Goal: Find specific page/section: Find specific page/section

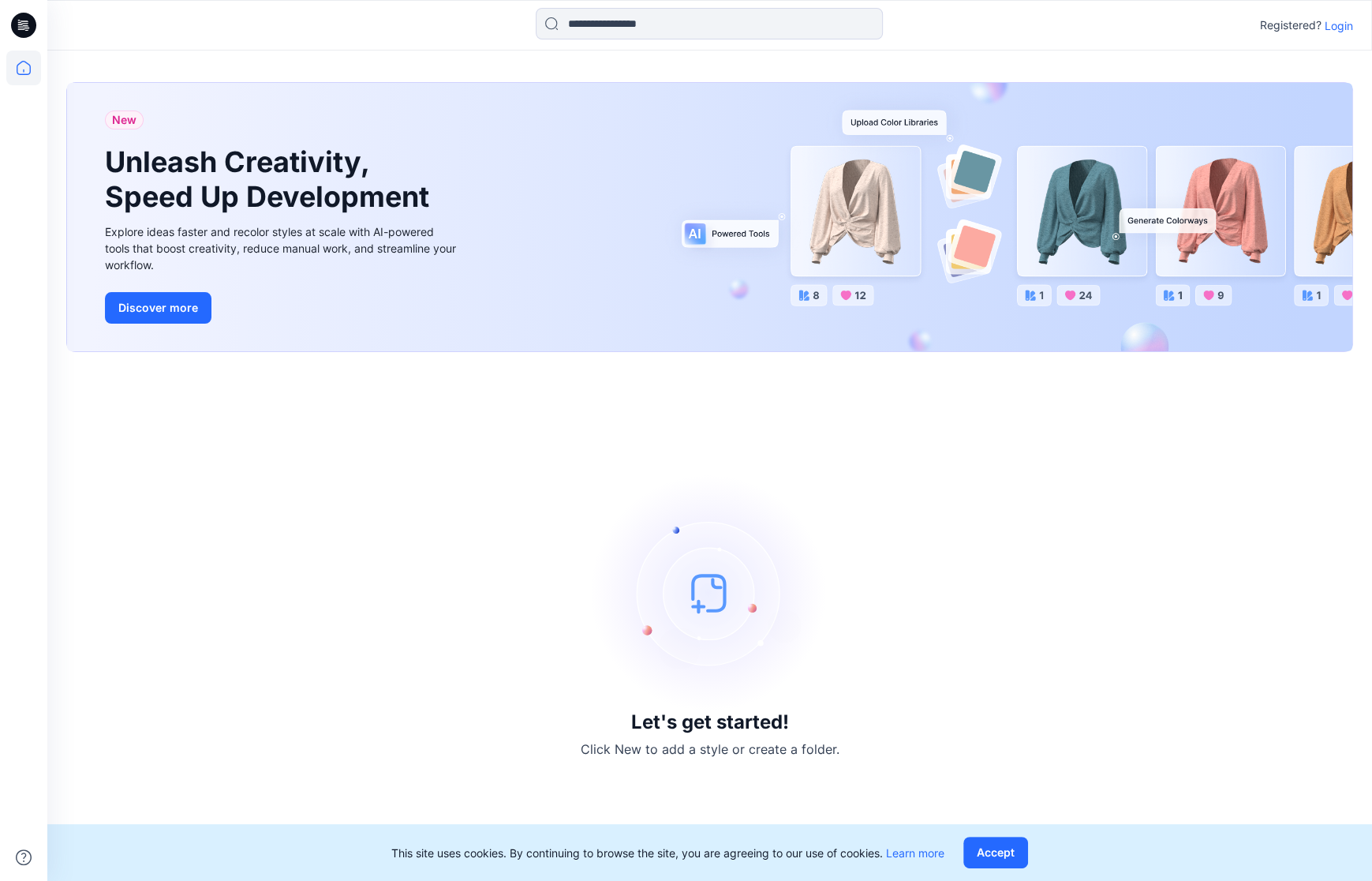
click at [1337, 24] on p "Login" at bounding box center [1339, 25] width 29 height 17
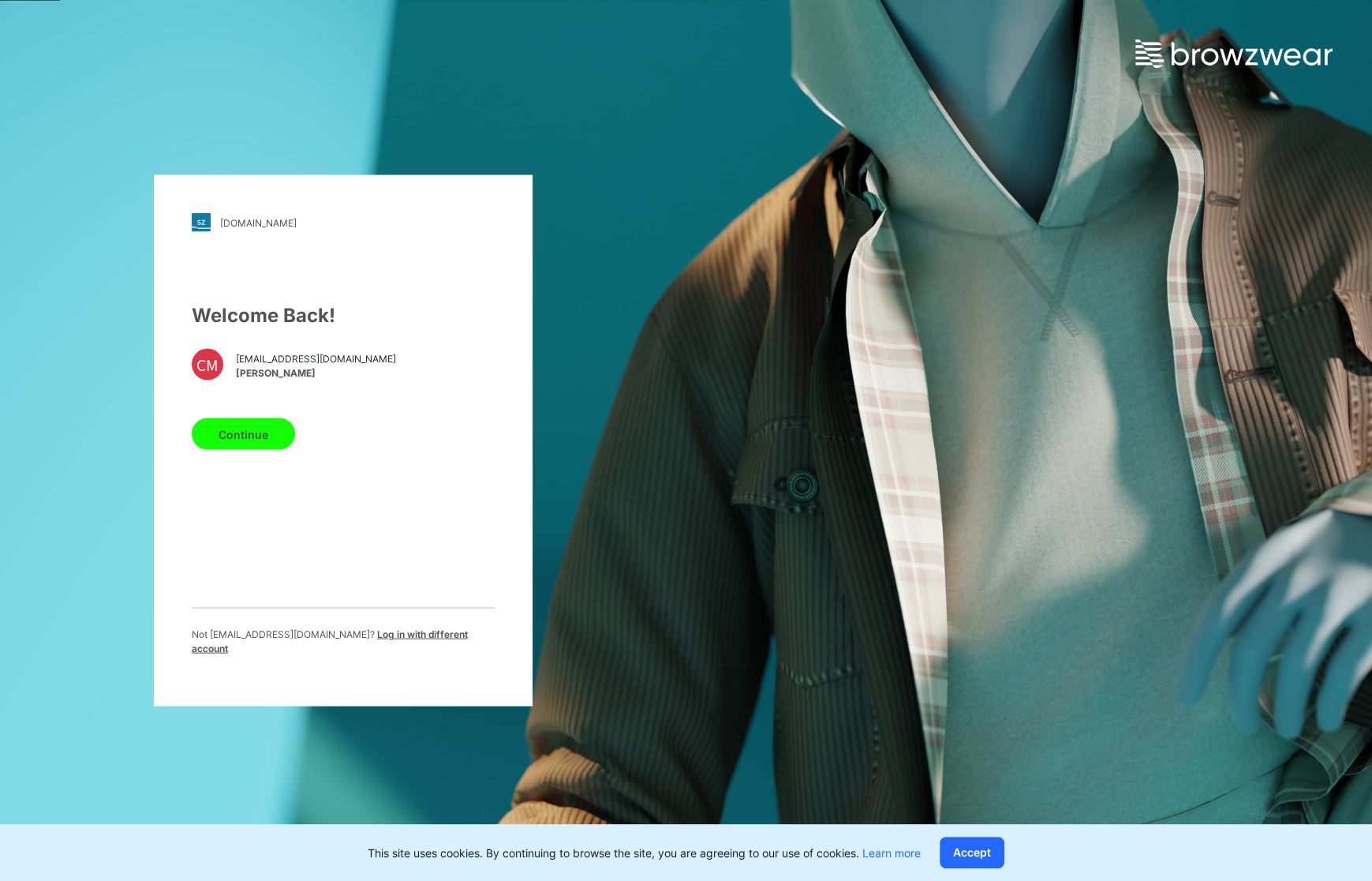
click at [237, 449] on button "Continue" at bounding box center [243, 435] width 103 height 32
click at [243, 431] on button "Continue" at bounding box center [243, 435] width 103 height 32
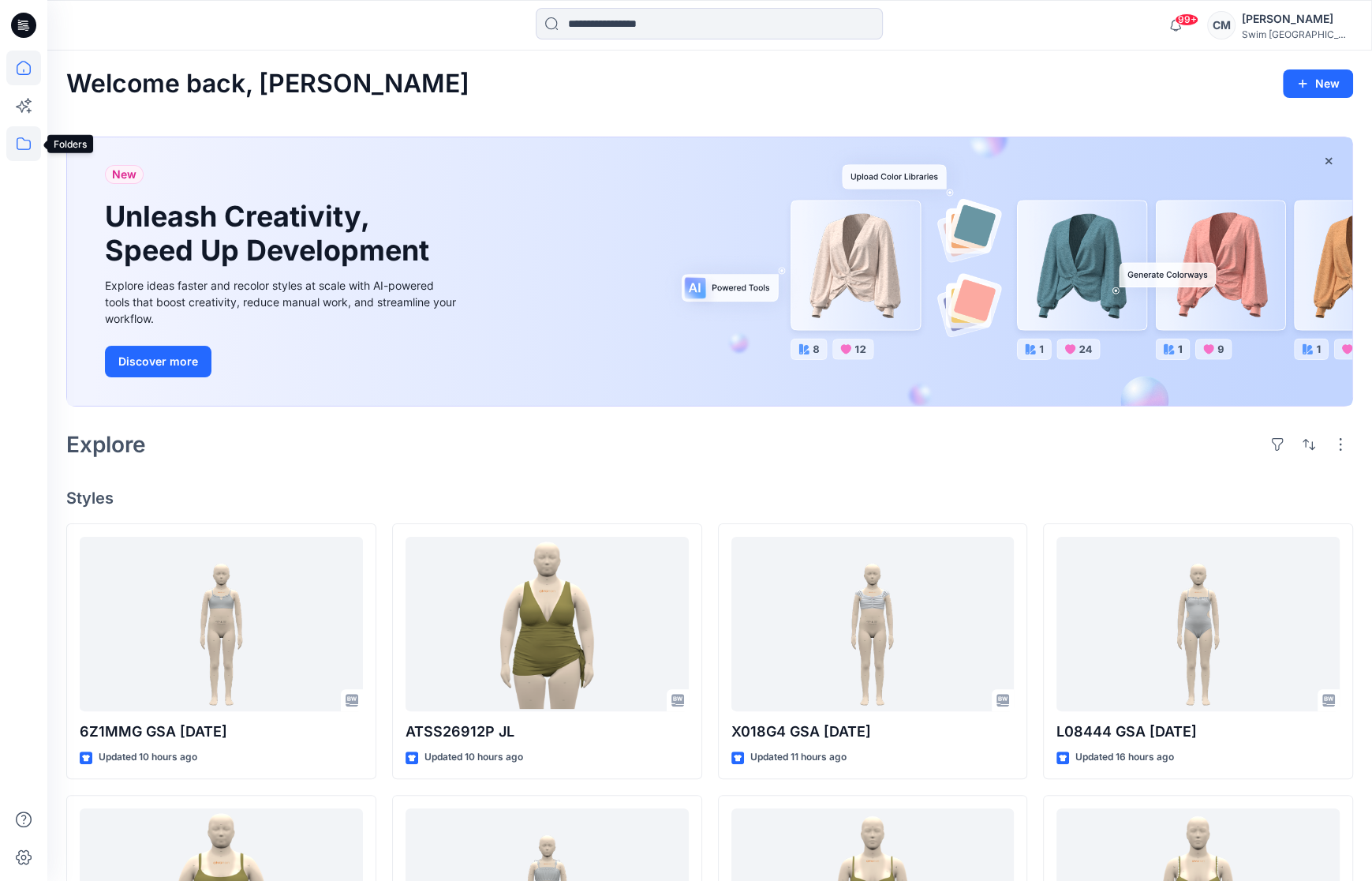
click at [35, 145] on icon at bounding box center [24, 144] width 35 height 35
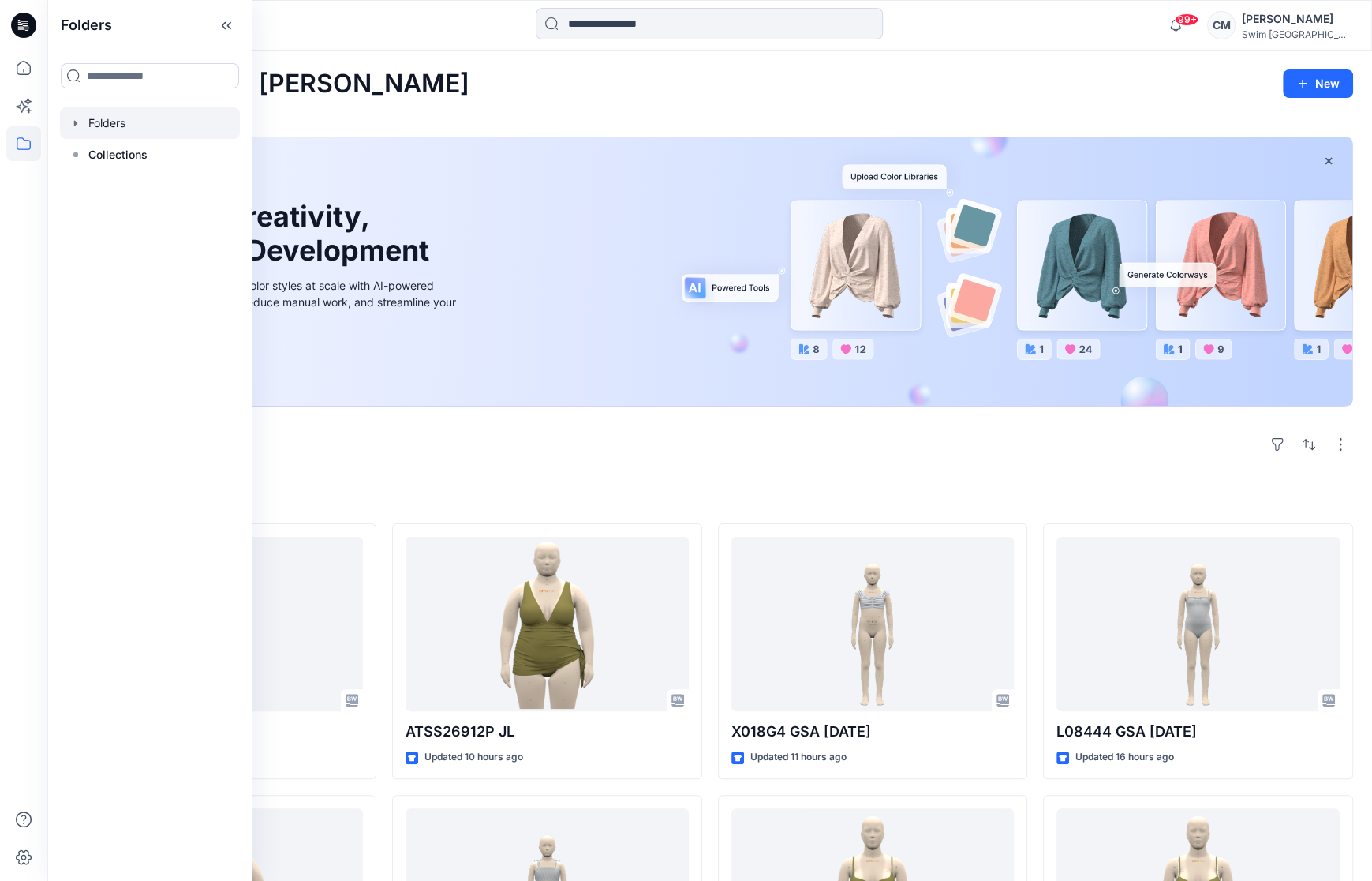
click at [108, 133] on div at bounding box center [150, 123] width 180 height 32
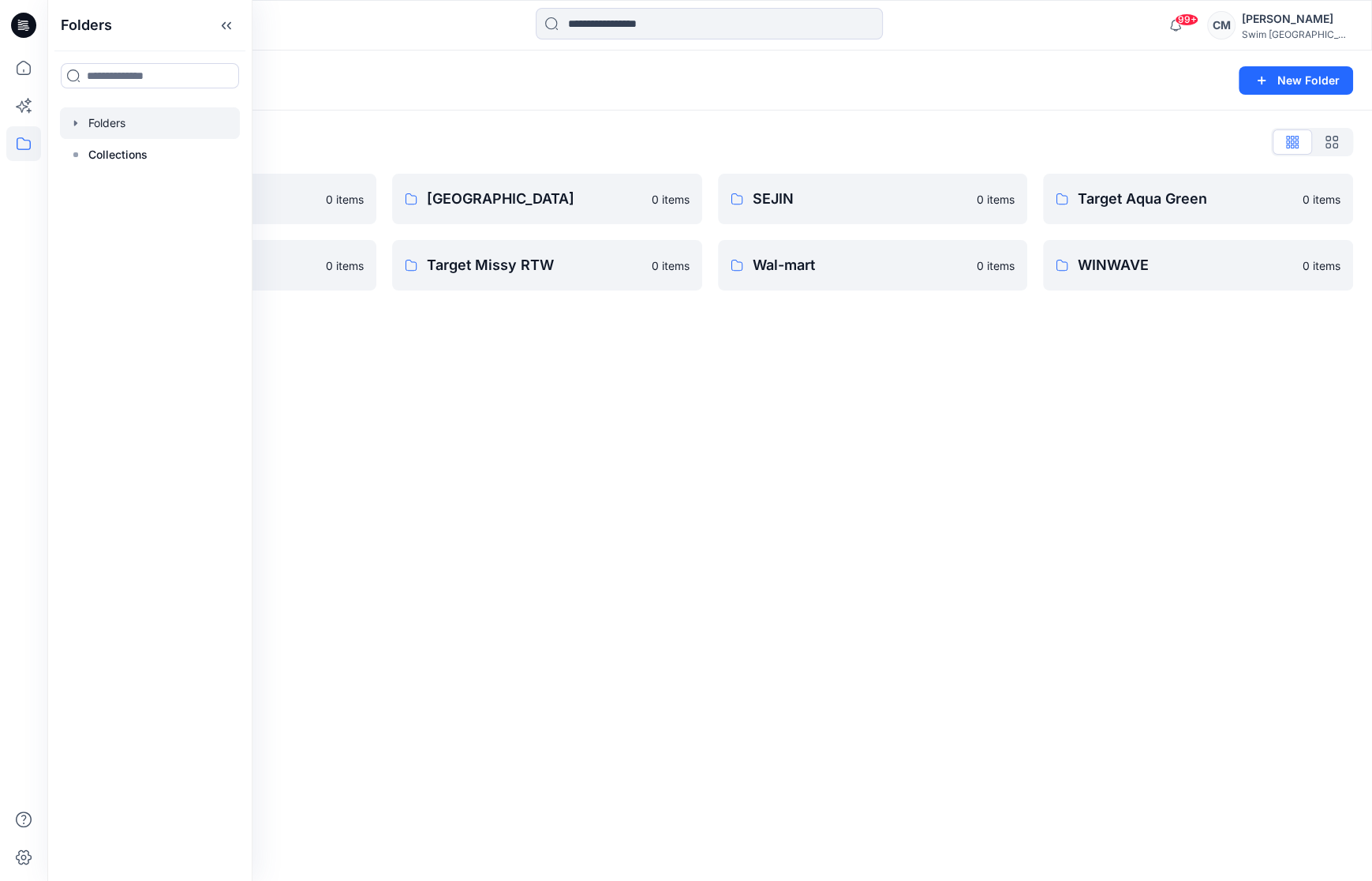
click at [543, 138] on div "Folders List" at bounding box center [709, 142] width 1287 height 25
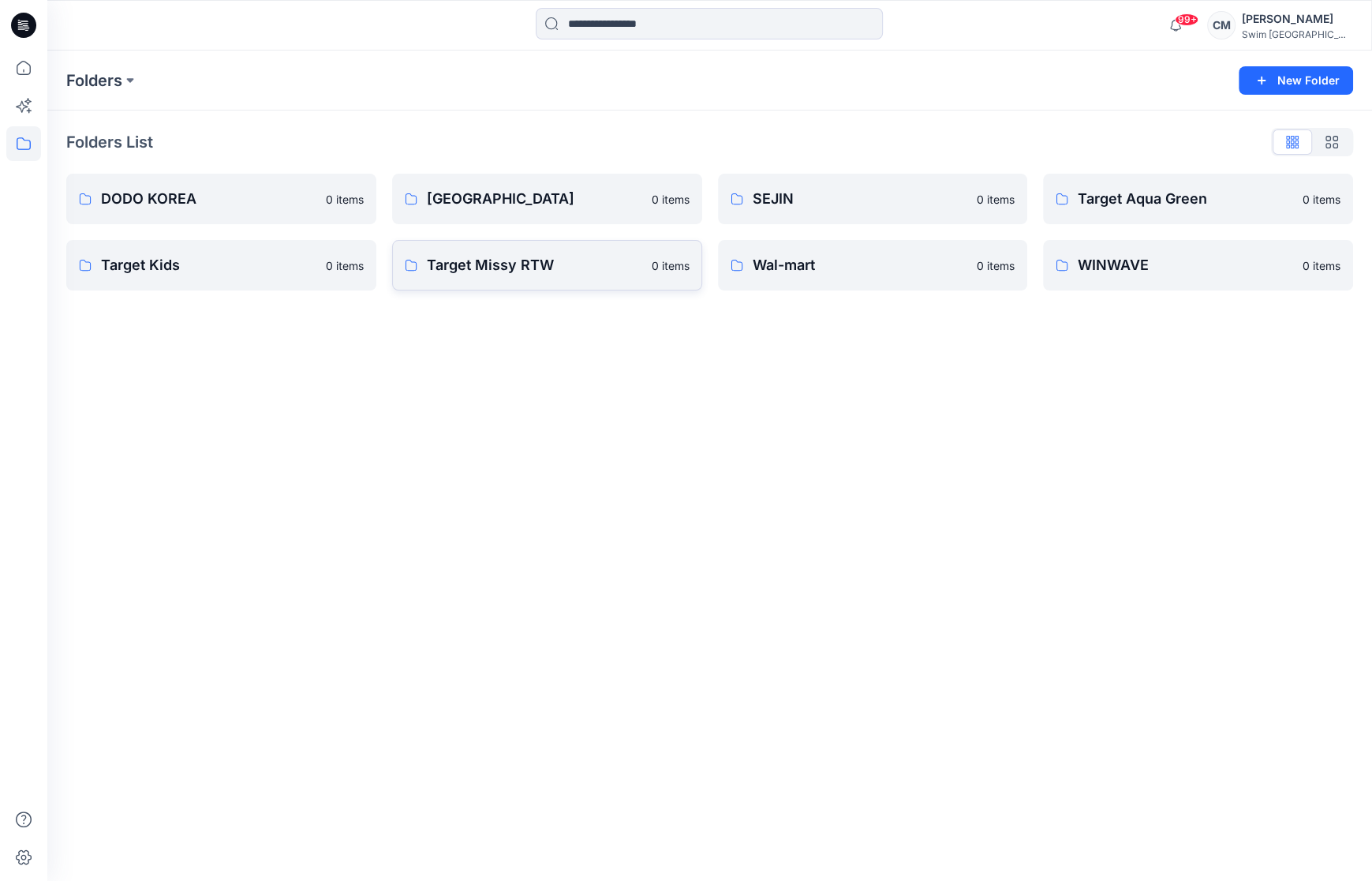
click at [518, 288] on link "Target Missy RTW 0 items" at bounding box center [547, 265] width 310 height 51
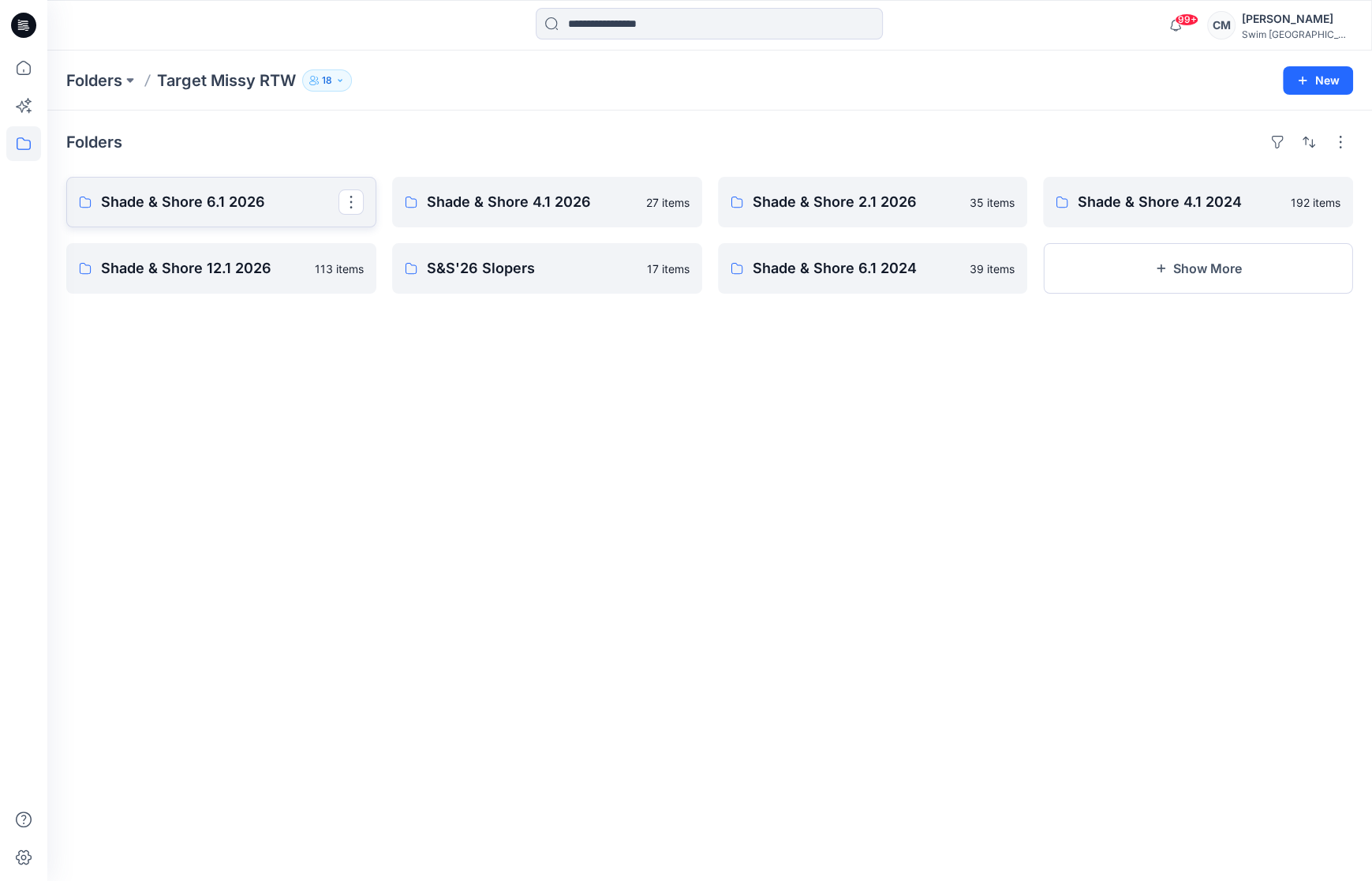
click at [269, 183] on link "Shade & Shore 6.1 2026" at bounding box center [221, 203] width 310 height 51
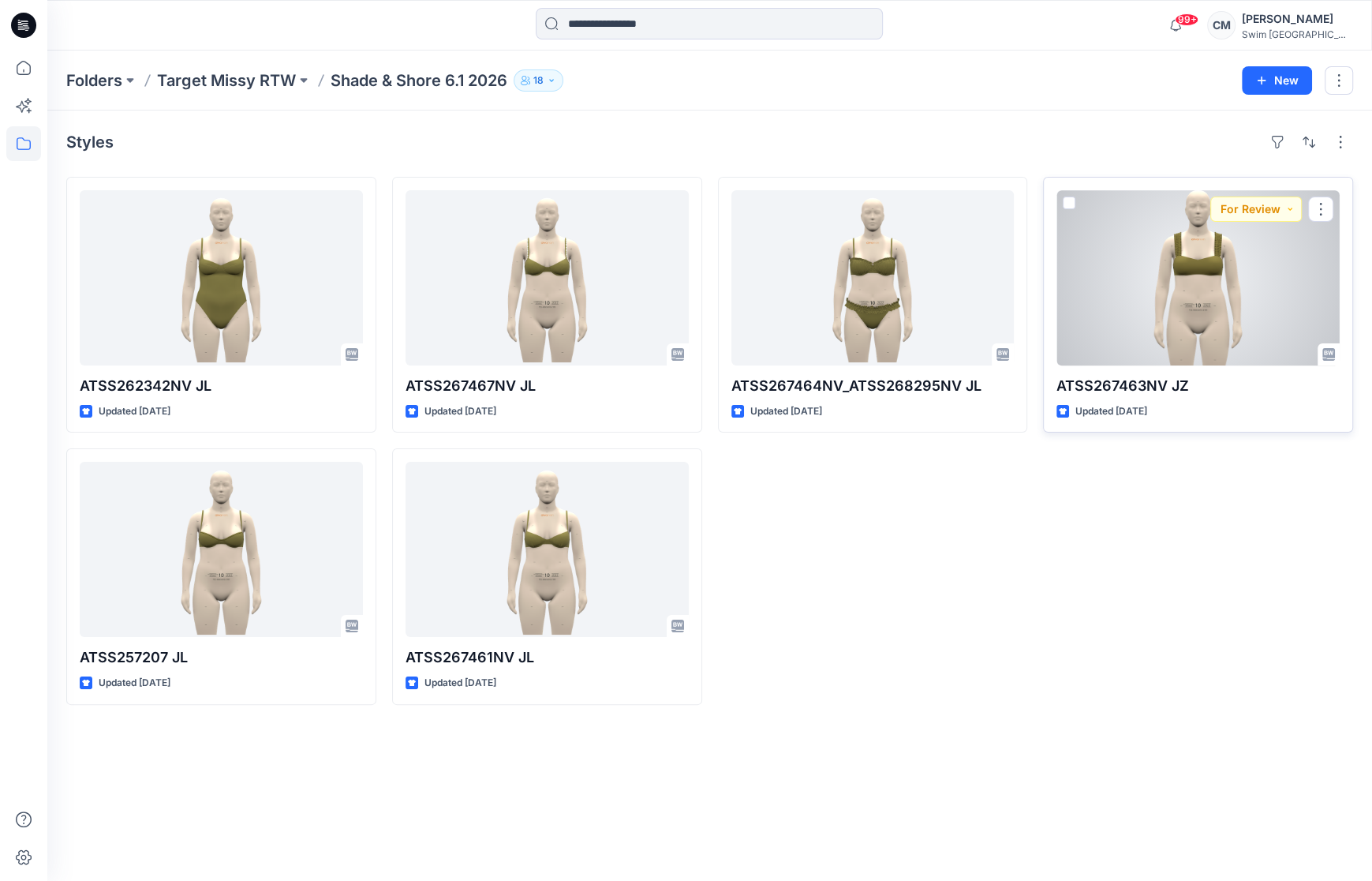
click at [1100, 302] on div at bounding box center [1198, 278] width 283 height 176
